Goal: Information Seeking & Learning: Understand process/instructions

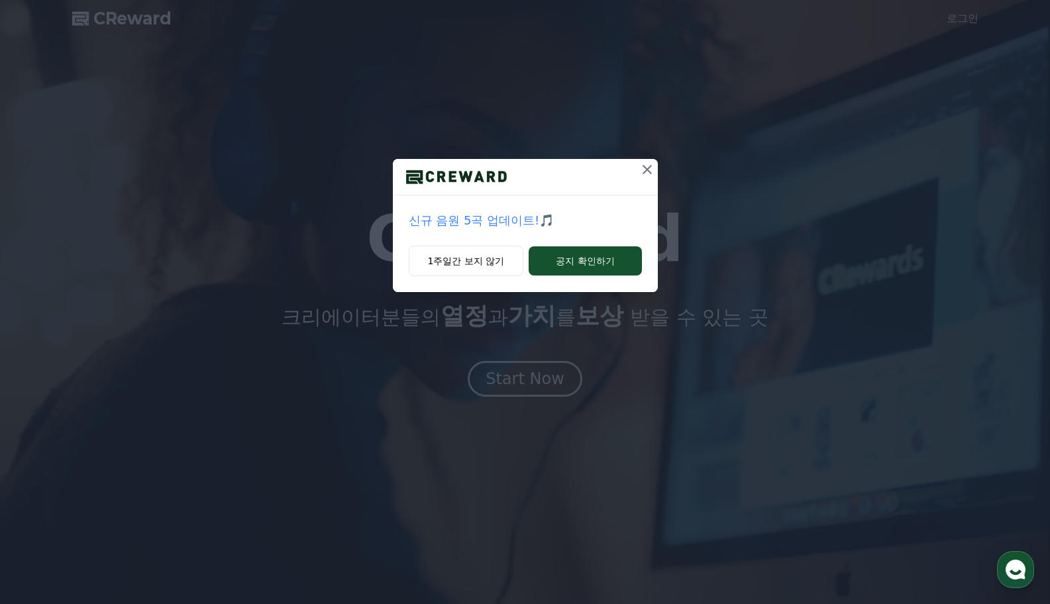
click at [649, 171] on icon at bounding box center [647, 170] width 16 height 16
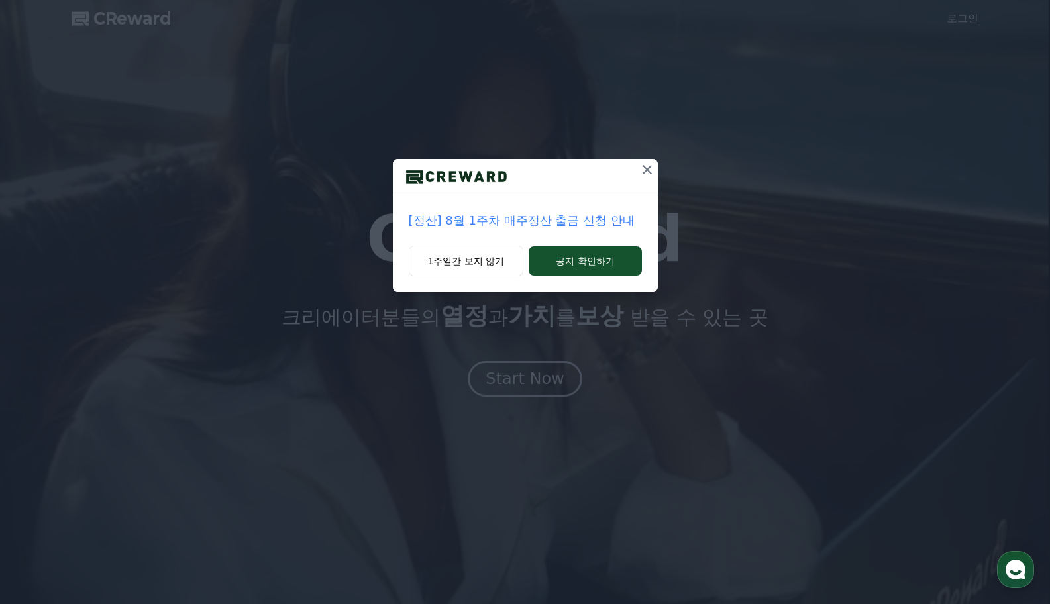
click at [643, 174] on icon at bounding box center [647, 170] width 16 height 16
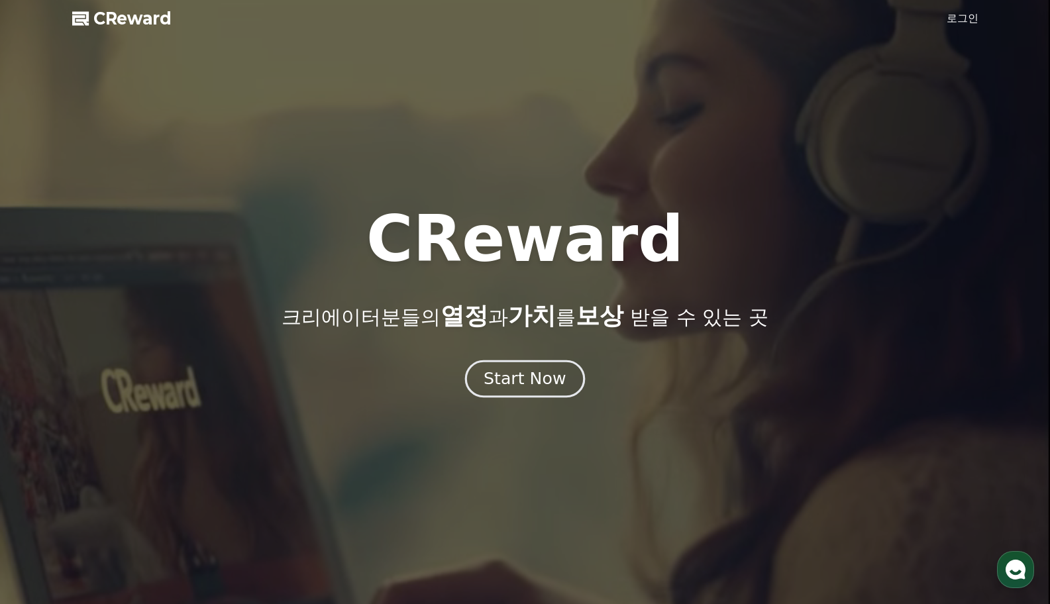
click at [550, 374] on div "Start Now" at bounding box center [524, 379] width 82 height 23
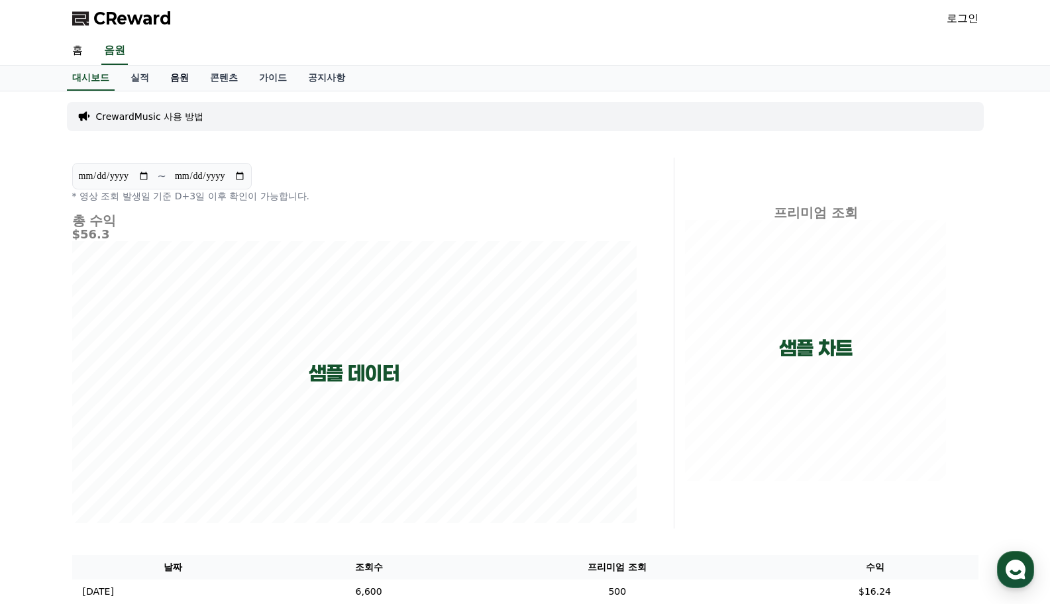
click at [179, 87] on link "음원" at bounding box center [180, 78] width 40 height 25
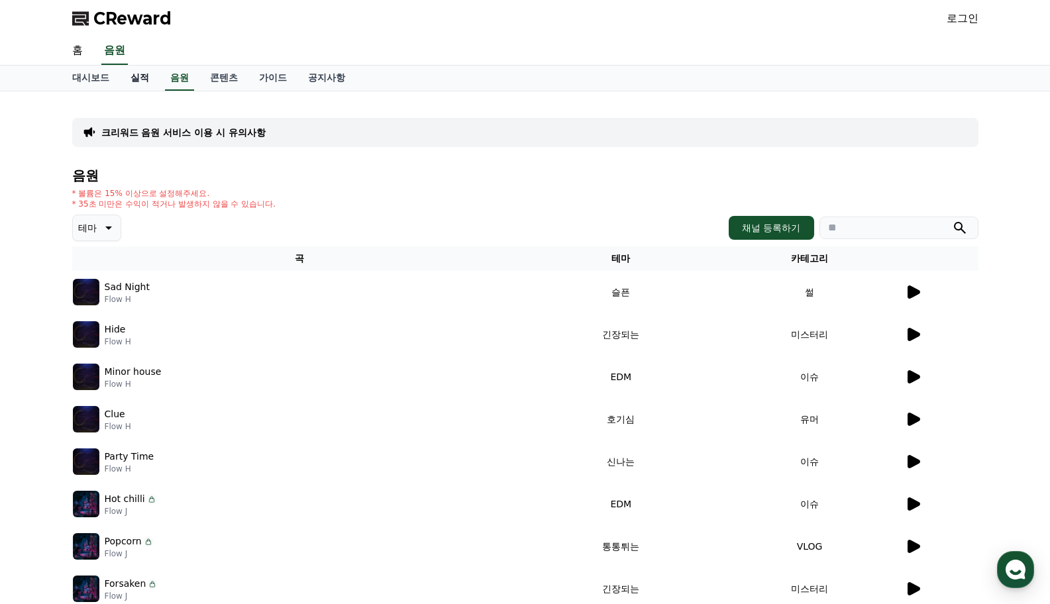
click at [139, 72] on link "실적" at bounding box center [140, 78] width 40 height 25
click at [110, 77] on link "대시보드" at bounding box center [91, 78] width 58 height 25
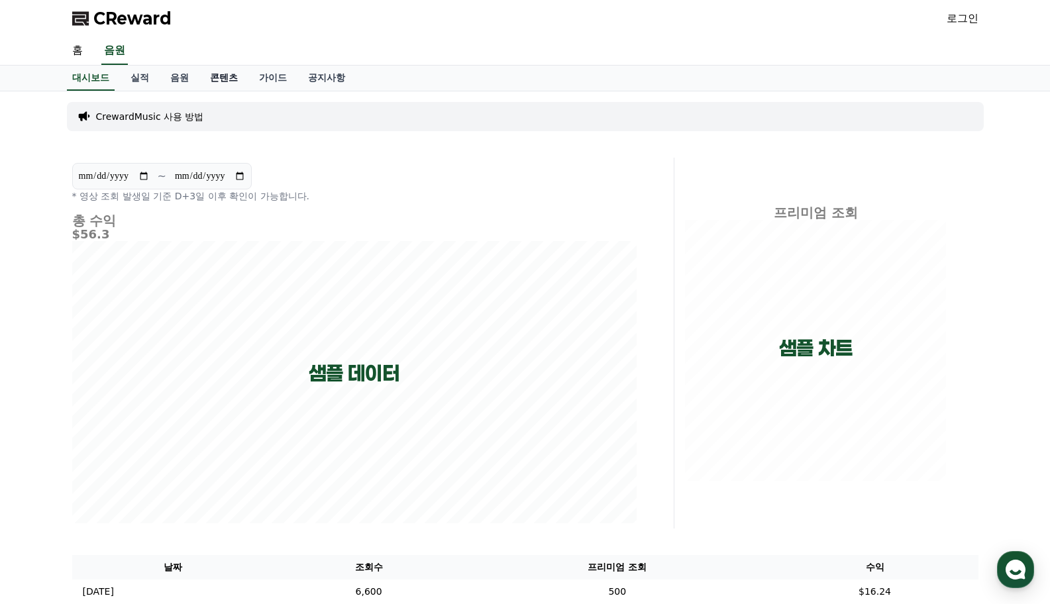
click at [231, 67] on link "콘텐츠" at bounding box center [223, 78] width 49 height 25
click at [140, 87] on link "실적" at bounding box center [140, 78] width 40 height 25
click at [182, 78] on link "음원" at bounding box center [180, 78] width 40 height 25
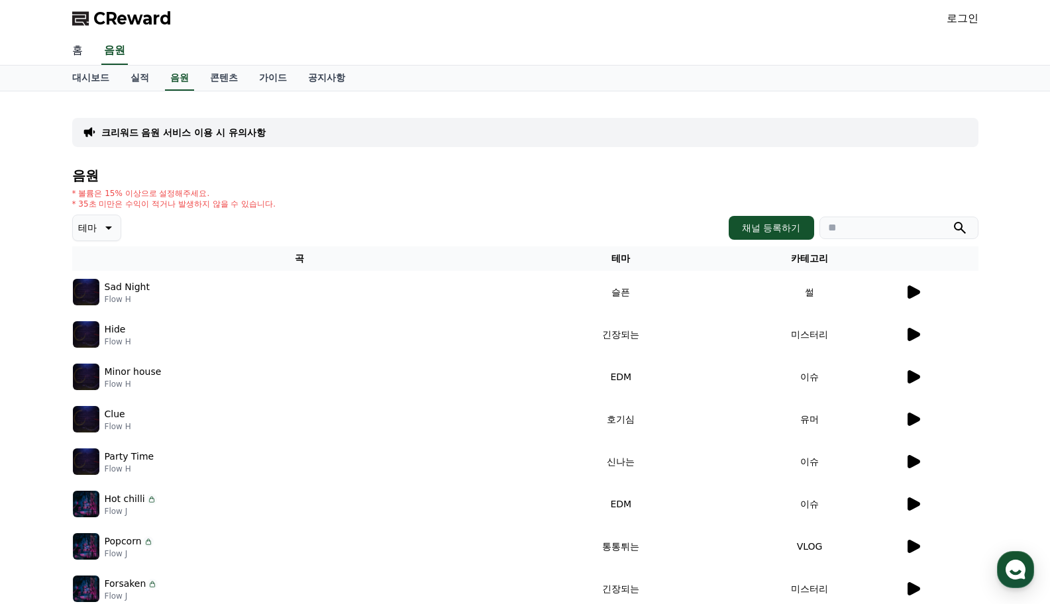
click at [91, 62] on link "홈" at bounding box center [78, 51] width 32 height 28
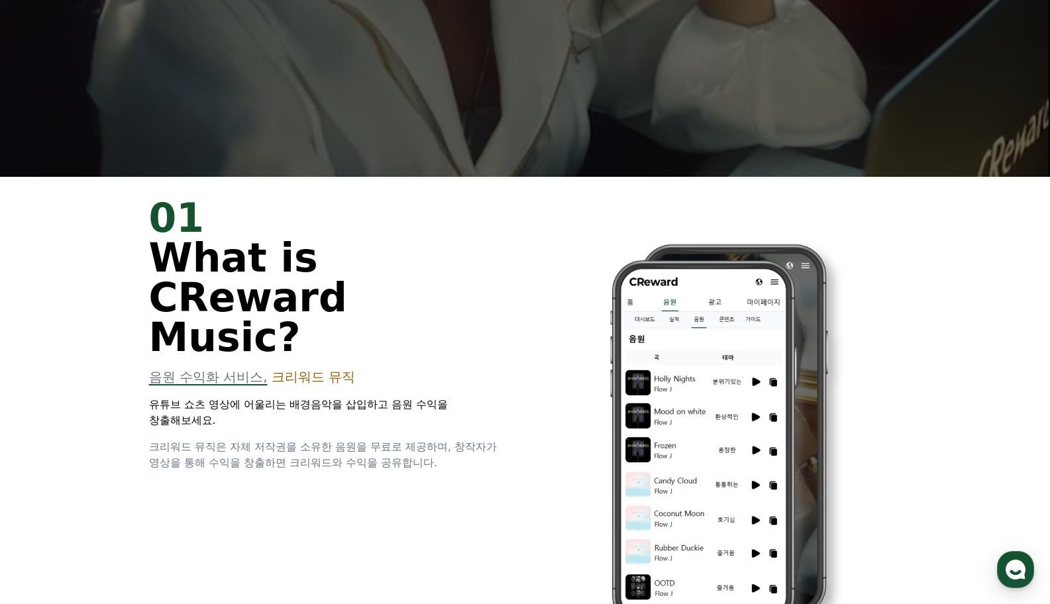
scroll to position [464, 0]
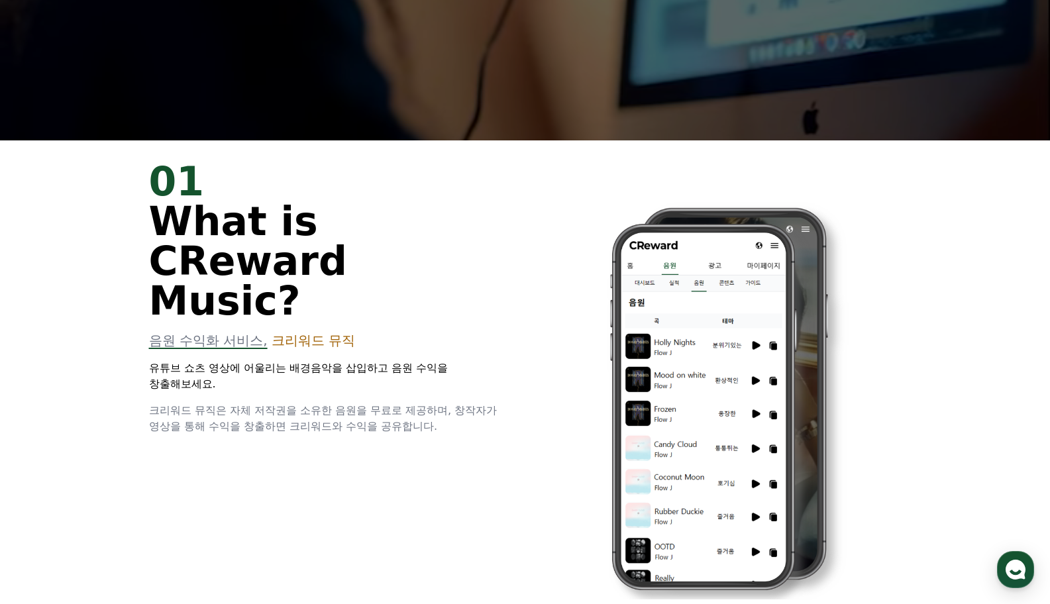
click at [300, 320] on div "01 What is CReward Music? 음원 수익화 서비스, 크리워드 뮤직 유튜브 쇼츠 영상에 어울리는 배경음악을 삽입하고 음원 수익을…" at bounding box center [329, 298] width 360 height 273
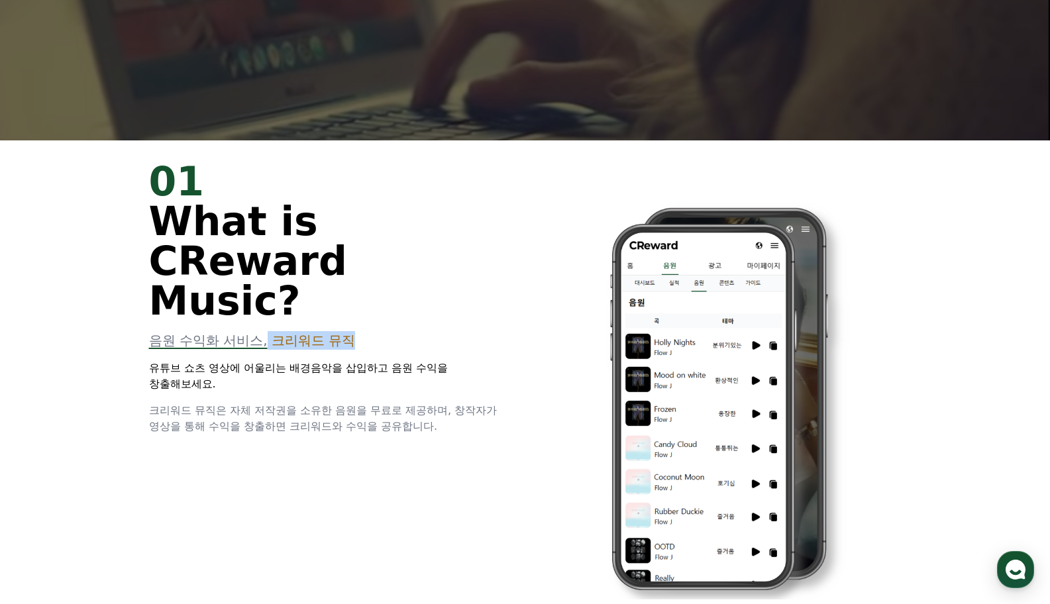
drag, startPoint x: 268, startPoint y: 293, endPoint x: 472, endPoint y: 295, distance: 204.7
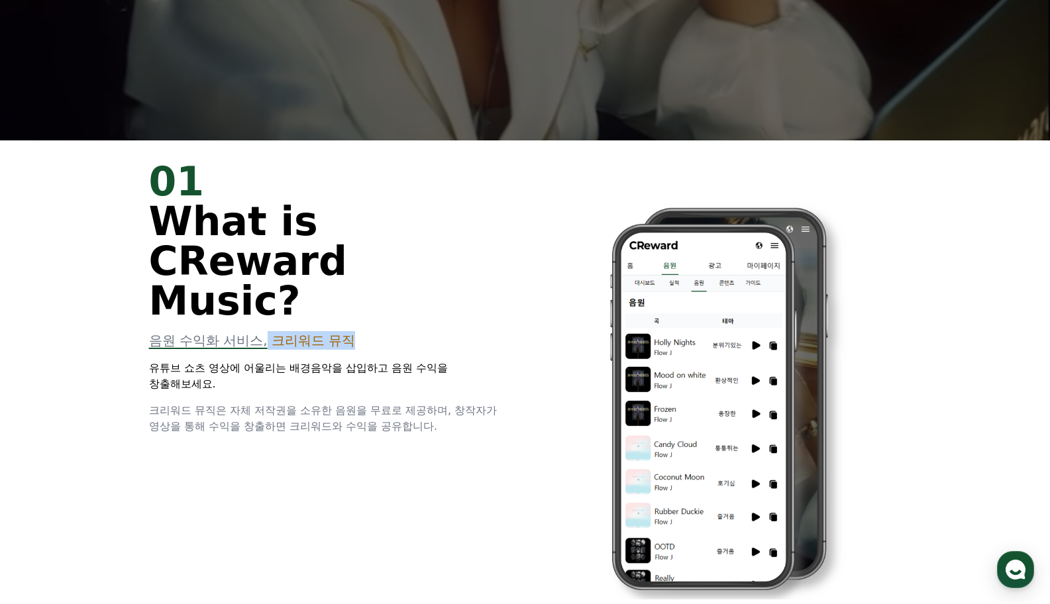
click at [466, 331] on p "음원 수익화 서비스, 크리워드 뮤직" at bounding box center [329, 340] width 360 height 19
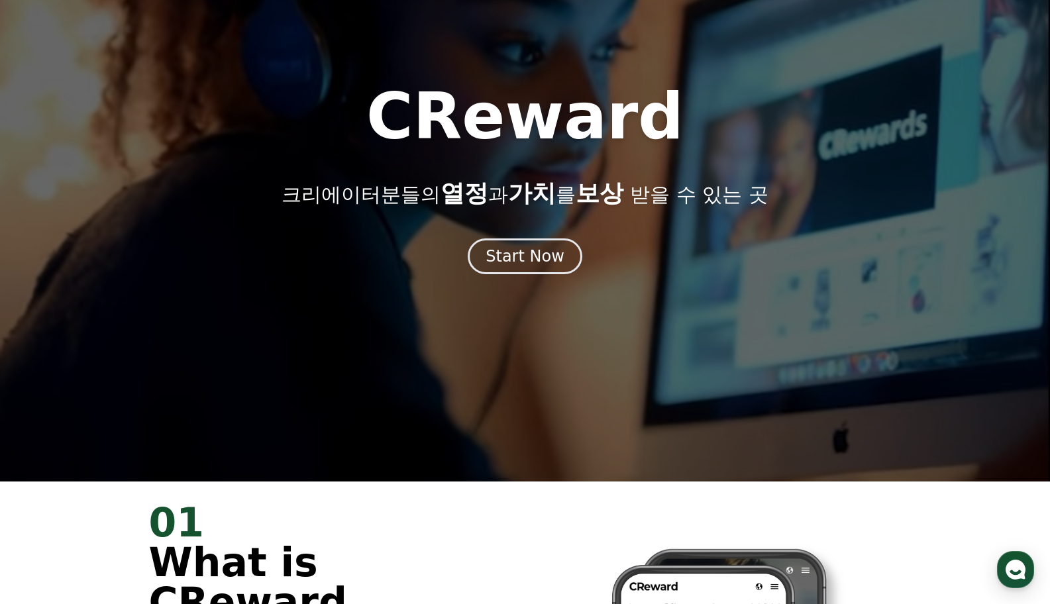
scroll to position [0, 0]
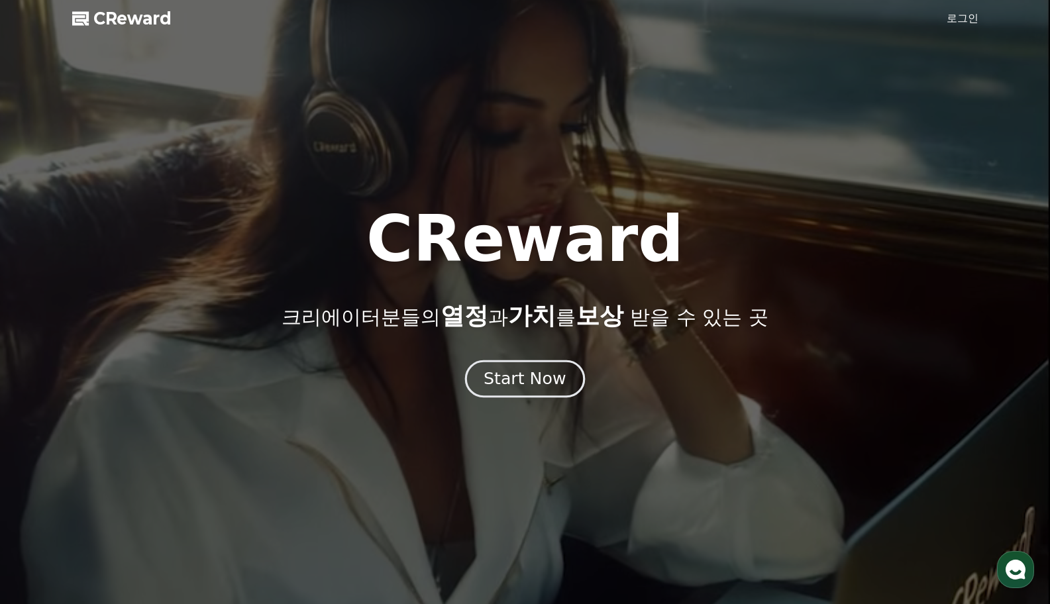
click at [526, 382] on div "Start Now" at bounding box center [524, 379] width 82 height 23
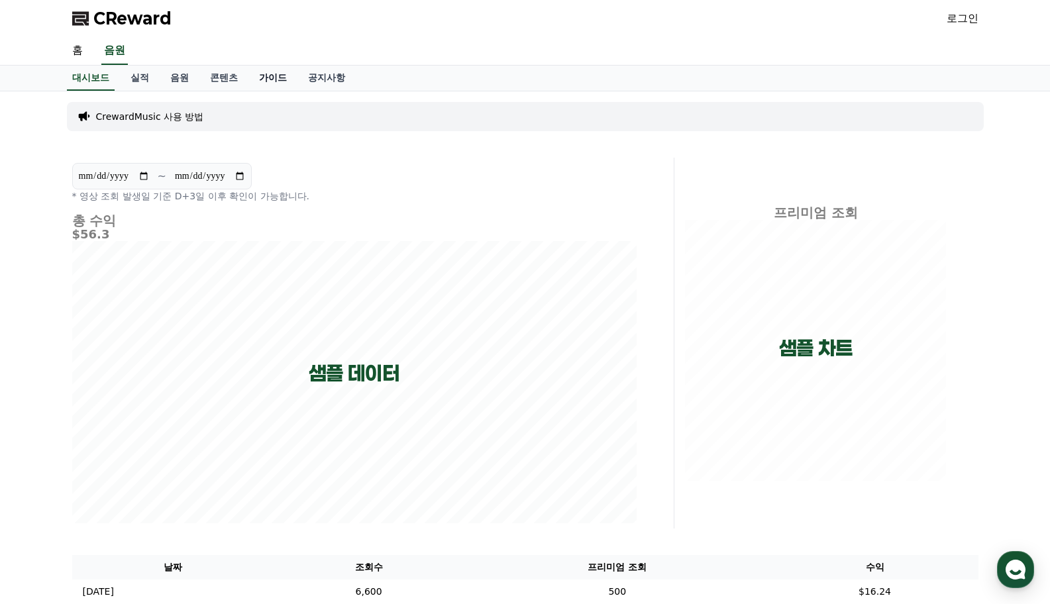
click at [256, 83] on link "가이드" at bounding box center [272, 78] width 49 height 25
click at [316, 74] on link "공지사항" at bounding box center [326, 78] width 58 height 25
click at [310, 72] on link "공지사항" at bounding box center [327, 78] width 48 height 25
click at [266, 73] on link "가이드" at bounding box center [272, 78] width 49 height 25
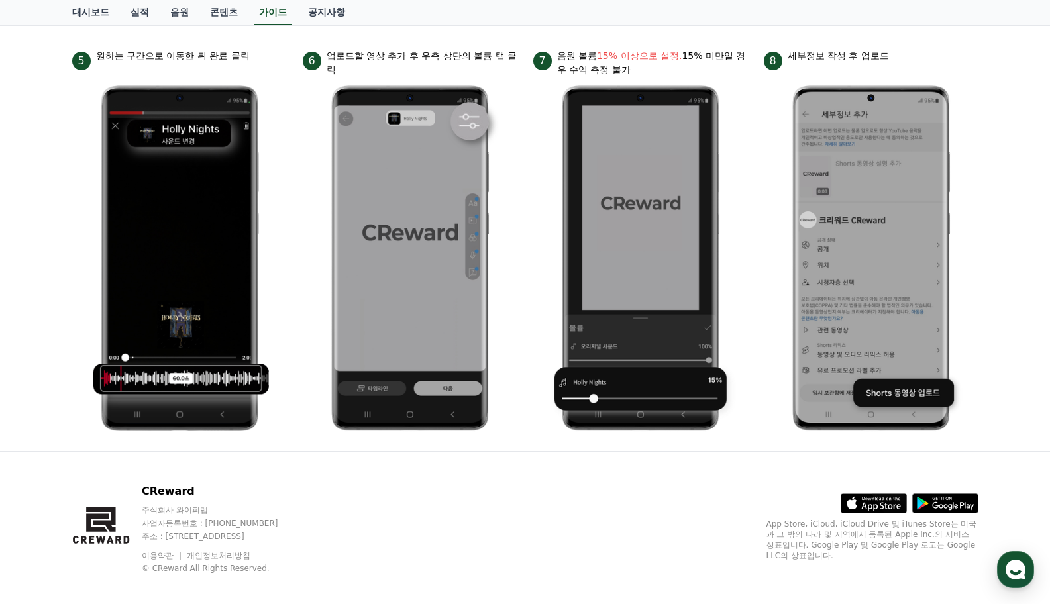
scroll to position [621, 0]
